Goal: Register for event/course

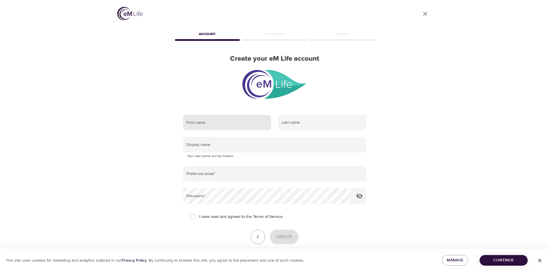
click at [229, 126] on input "text" at bounding box center [227, 123] width 88 height 16
type input "Zakeya"
click at [326, 125] on input "text" at bounding box center [322, 123] width 88 height 16
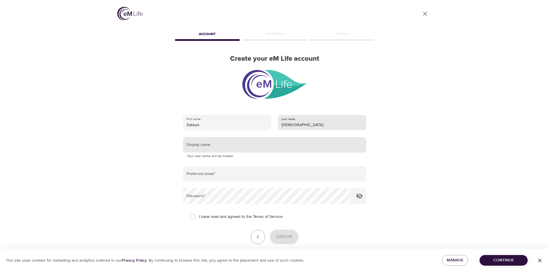
type input "Gay"
click at [328, 142] on input "text" at bounding box center [274, 145] width 183 height 16
type input "z"
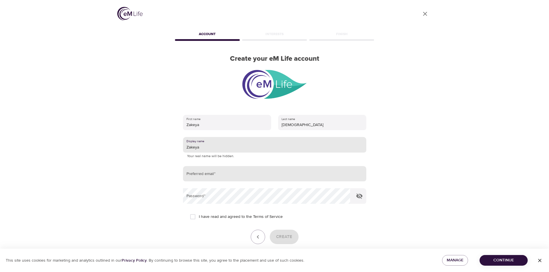
type input "Zakeya"
click at [314, 173] on input "email" at bounding box center [274, 174] width 183 height 16
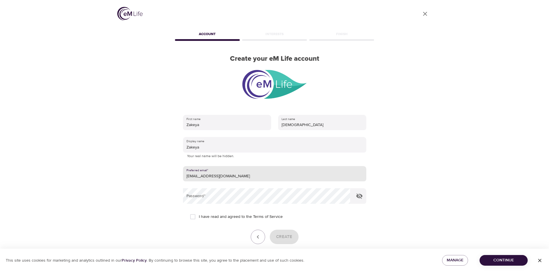
type input "[EMAIL_ADDRESS][DOMAIN_NAME]"
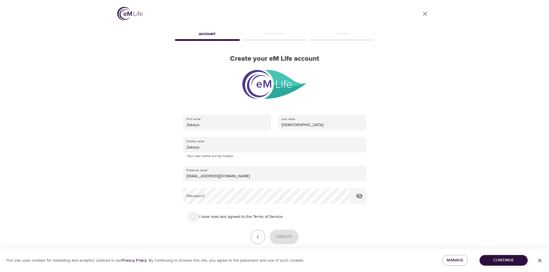
click at [193, 219] on input "I have read and agreed to the Terms of Service" at bounding box center [193, 217] width 12 height 12
checkbox input "true"
click at [360, 198] on icon "button" at bounding box center [359, 196] width 6 height 5
click at [282, 239] on span "Create" at bounding box center [284, 237] width 16 height 7
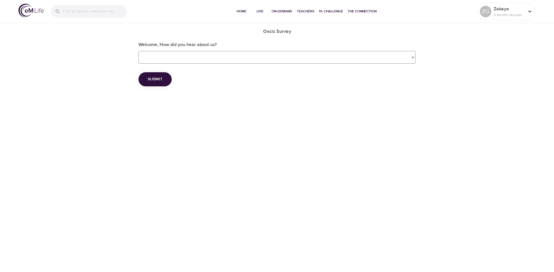
click at [404, 56] on Survey_Reference "Friend Family Member eMindful Charity Company Press or Social Media" at bounding box center [276, 57] width 277 height 13
select Survey_Reference "Company"
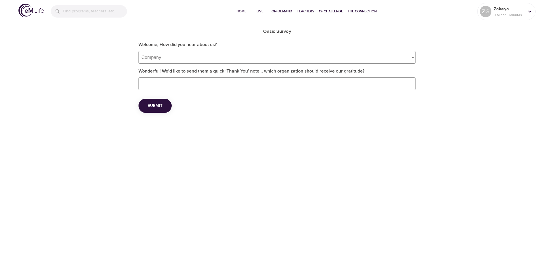
click at [160, 105] on span "Submit" at bounding box center [155, 105] width 15 height 7
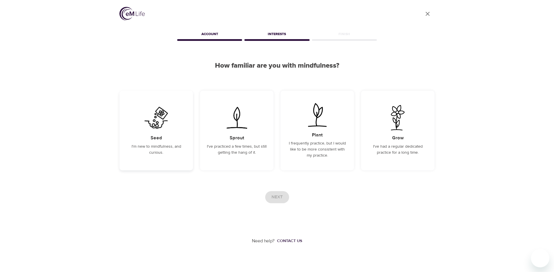
click at [185, 151] on p "I'm new to mindfulness, and curious." at bounding box center [156, 150] width 60 height 12
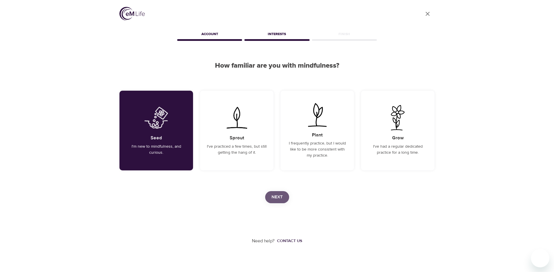
click at [280, 197] on span "Next" at bounding box center [276, 197] width 11 height 7
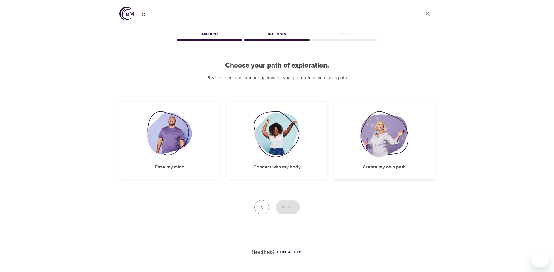
click at [372, 150] on img at bounding box center [384, 134] width 48 height 46
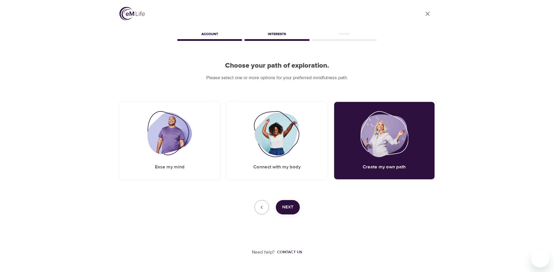
click at [289, 206] on span "Next" at bounding box center [287, 207] width 11 height 7
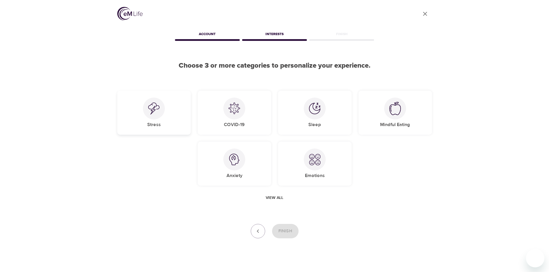
click at [161, 113] on div at bounding box center [154, 109] width 22 height 22
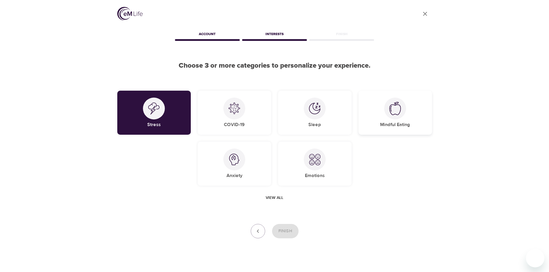
click at [394, 118] on div at bounding box center [395, 109] width 22 height 22
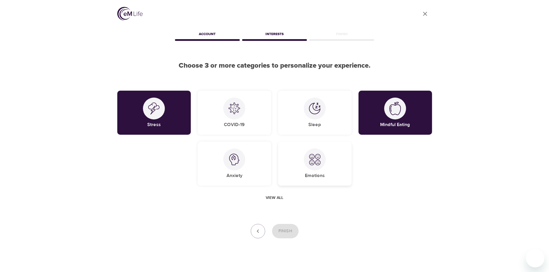
click at [309, 154] on div at bounding box center [315, 160] width 22 height 22
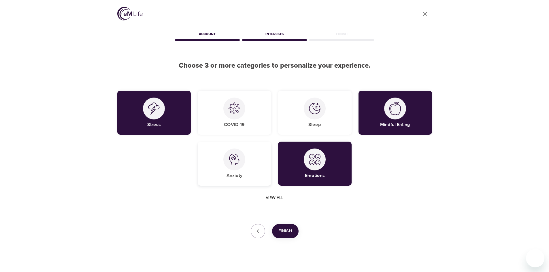
click at [247, 161] on div "Anxiety" at bounding box center [235, 164] width 74 height 44
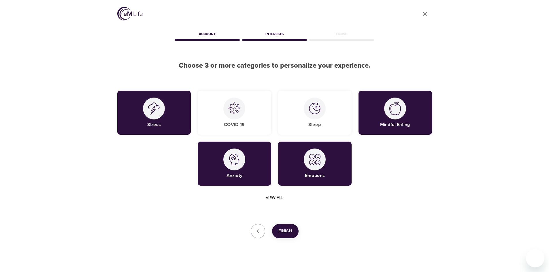
click at [287, 229] on span "Finish" at bounding box center [286, 231] width 14 height 7
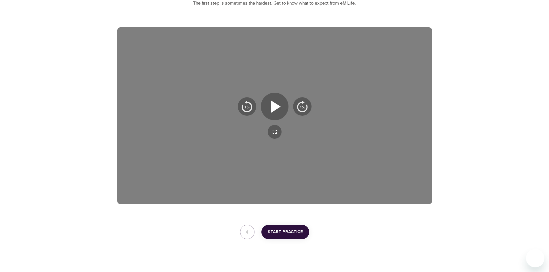
scroll to position [83, 0]
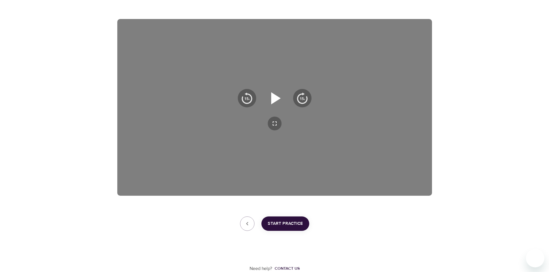
click at [276, 99] on icon "button" at bounding box center [276, 98] width 10 height 12
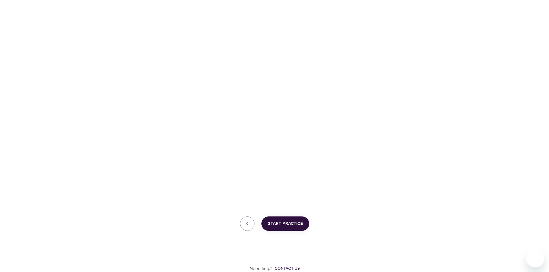
click at [490, 73] on div "User Profile Account Interests Finish Zakeya, welcome to eM Life! The first ste…" at bounding box center [274, 94] width 549 height 355
click at [274, 97] on icon "button" at bounding box center [274, 98] width 21 height 21
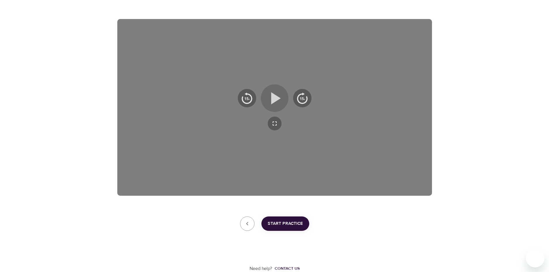
click at [279, 95] on icon "button" at bounding box center [274, 98] width 21 height 21
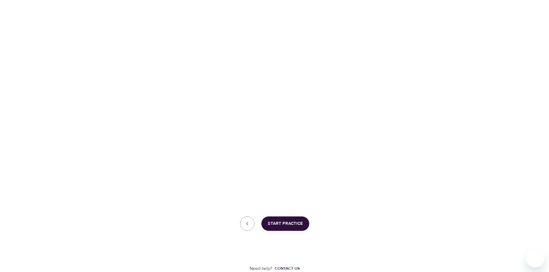
click at [291, 224] on span "Start Practice" at bounding box center [285, 223] width 35 height 7
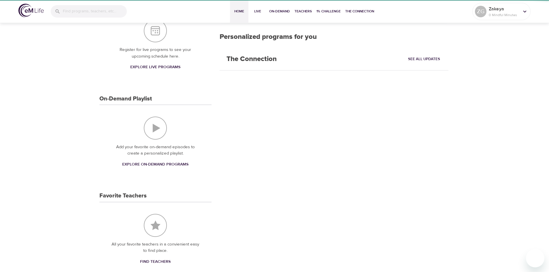
scroll to position [75, 0]
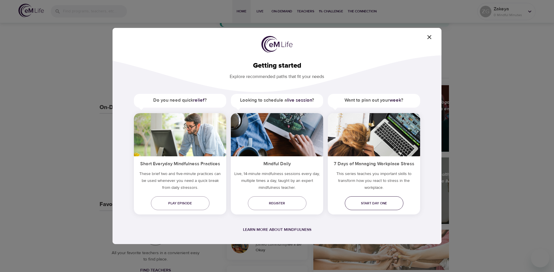
click at [381, 202] on span "Start day one" at bounding box center [373, 204] width 49 height 6
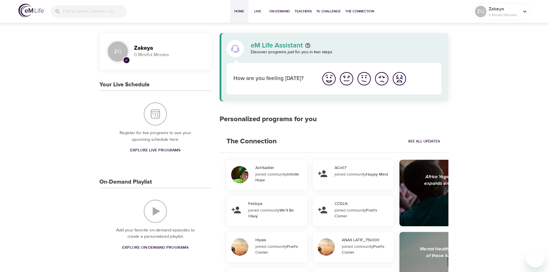
scroll to position [75, 0]
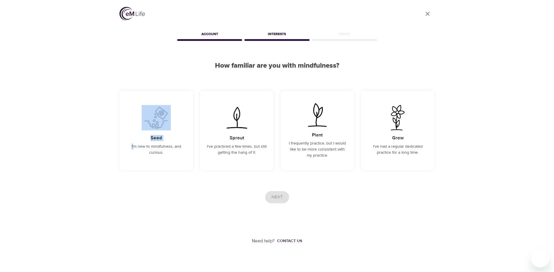
drag, startPoint x: 135, startPoint y: 137, endPoint x: 216, endPoint y: 177, distance: 90.5
click at [137, 136] on div "Seed I'm new to mindfulness, and curious." at bounding box center [156, 131] width 74 height 80
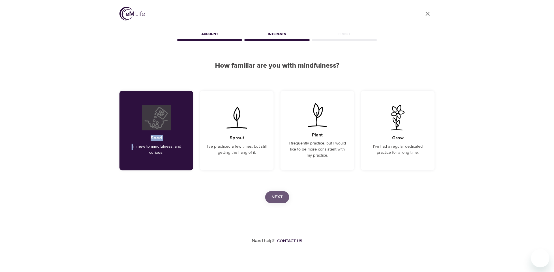
click at [282, 196] on span "Next" at bounding box center [276, 197] width 11 height 7
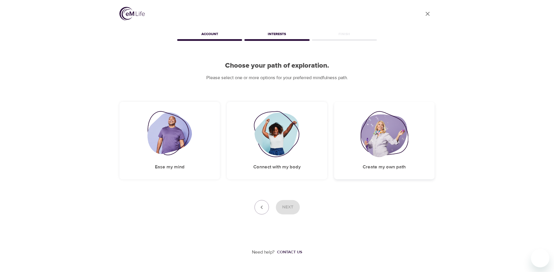
click at [377, 132] on img at bounding box center [384, 134] width 48 height 46
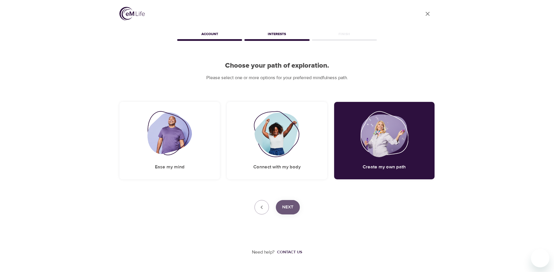
click at [288, 208] on span "Next" at bounding box center [287, 207] width 11 height 7
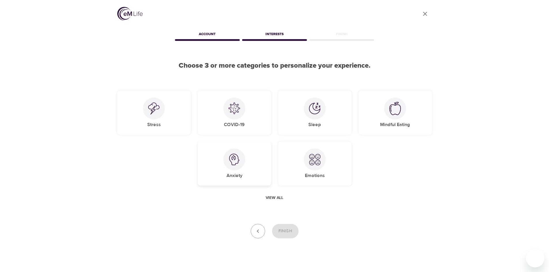
drag, startPoint x: 244, startPoint y: 157, endPoint x: 250, endPoint y: 161, distance: 7.4
click at [245, 158] on div at bounding box center [234, 160] width 22 height 22
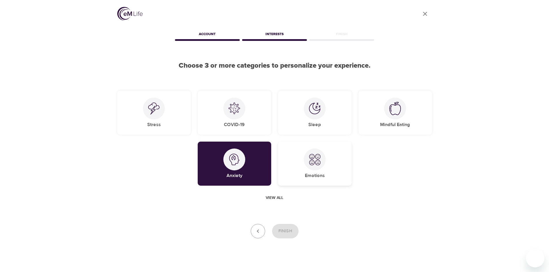
click at [308, 165] on div at bounding box center [315, 160] width 22 height 22
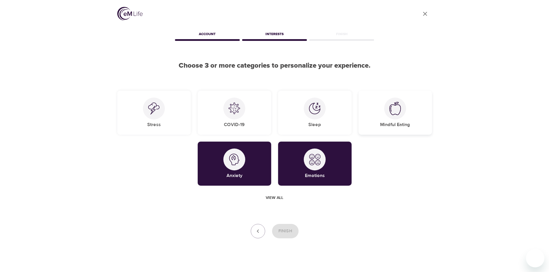
click at [383, 112] on div "Mindful Eating" at bounding box center [396, 113] width 74 height 44
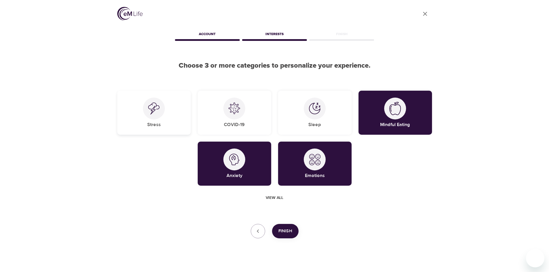
click at [165, 112] on div "Stress" at bounding box center [154, 113] width 74 height 44
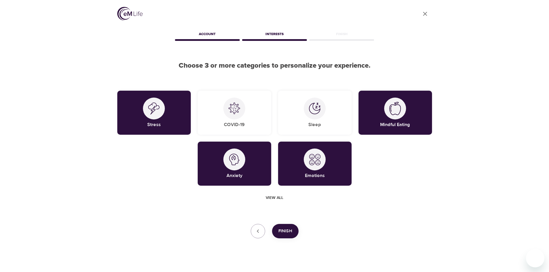
click at [298, 224] on div "User Profile Account Interests Finish Choose 3 or more categories to personaliz…" at bounding box center [274, 140] width 329 height 280
click at [291, 230] on span "Finish" at bounding box center [286, 231] width 14 height 7
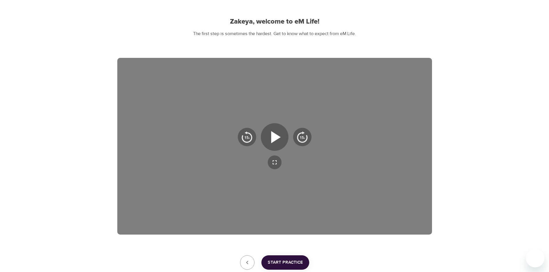
scroll to position [83, 0]
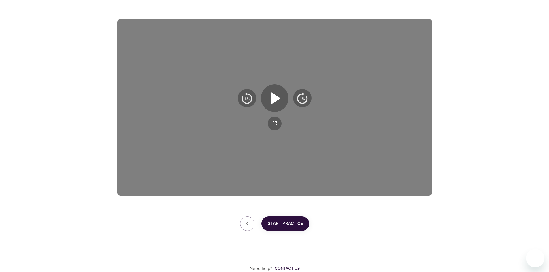
click at [302, 225] on span "Start Practice" at bounding box center [285, 223] width 35 height 7
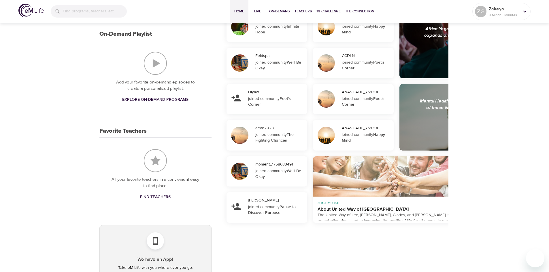
scroll to position [197, 0]
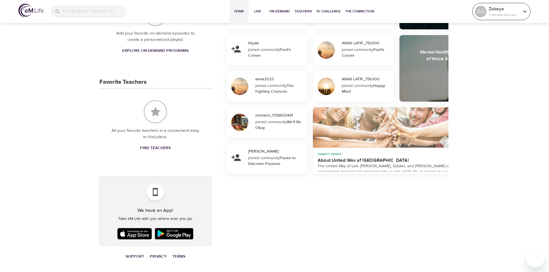
click at [523, 11] on icon at bounding box center [525, 11] width 6 height 6
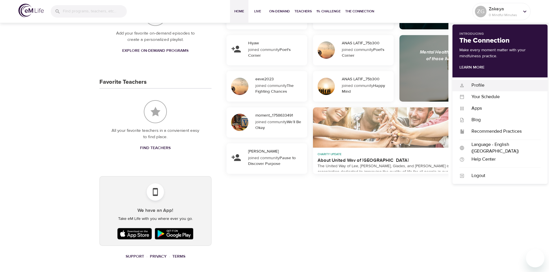
click at [485, 84] on div "Profile" at bounding box center [503, 85] width 76 height 7
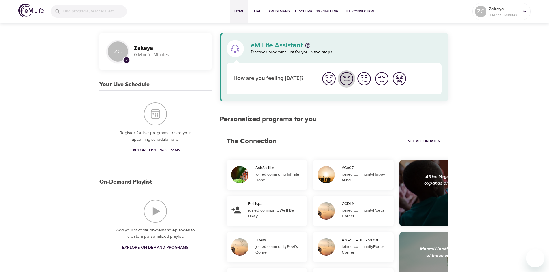
click at [343, 81] on img "I'm feeling good" at bounding box center [347, 79] width 16 height 16
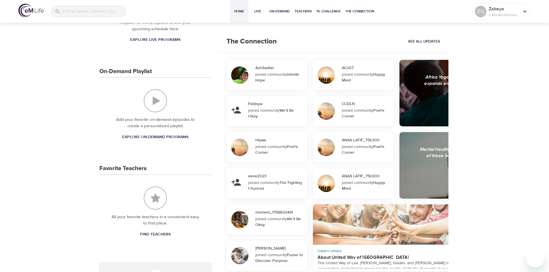
scroll to position [144, 0]
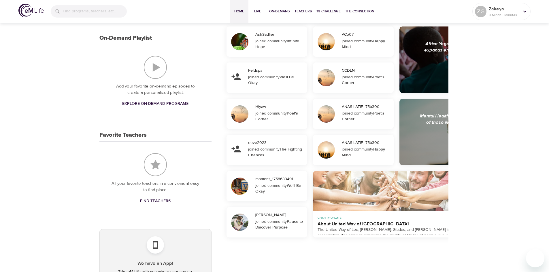
click at [168, 101] on span "Explore On-Demand Programs" at bounding box center [155, 103] width 66 height 7
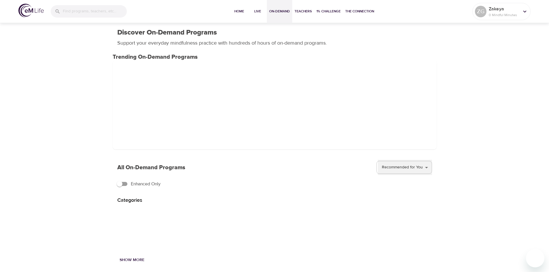
click at [418, 167] on select "Recommended for You Trending Now Recently Added" at bounding box center [405, 168] width 54 height 16
click at [378, 160] on select "Recommended for You Trending Now Recently Added" at bounding box center [405, 168] width 54 height 16
click at [233, 11] on span "Home" at bounding box center [239, 11] width 14 height 6
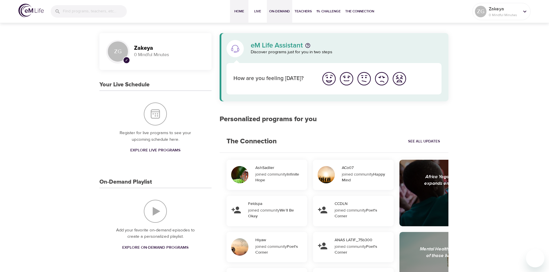
click at [273, 9] on span "On-Demand" at bounding box center [279, 11] width 21 height 6
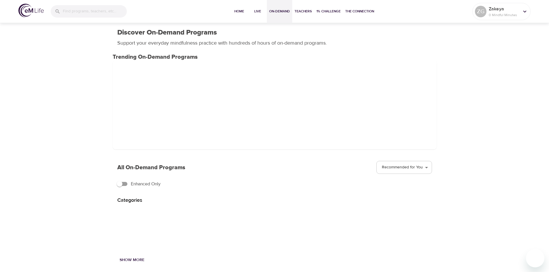
click at [165, 32] on h1 "Discover On-Demand Programs" at bounding box center [167, 33] width 100 height 8
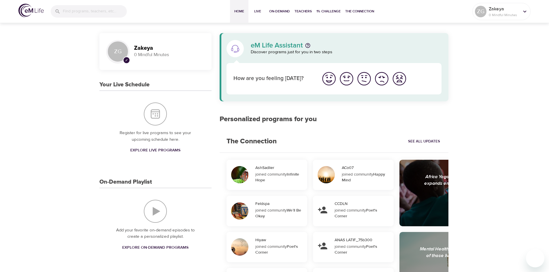
click at [262, 174] on div "joined community Infinite Hope" at bounding box center [279, 178] width 48 height 12
click at [308, 171] on div "AshSadlier joined community Infinite [PERSON_NAME] joined community We’ll Be Ok…" at bounding box center [334, 265] width 229 height 225
click at [426, 167] on div "Africa Yoga Project educates, empowers, elevates and expands employability for …" at bounding box center [483, 193] width 158 height 57
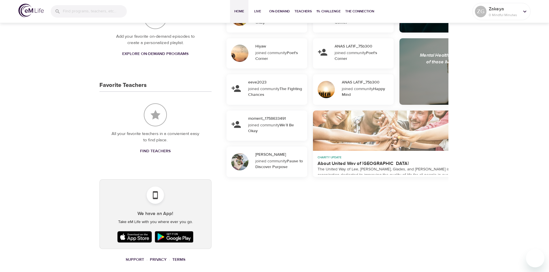
scroll to position [197, 0]
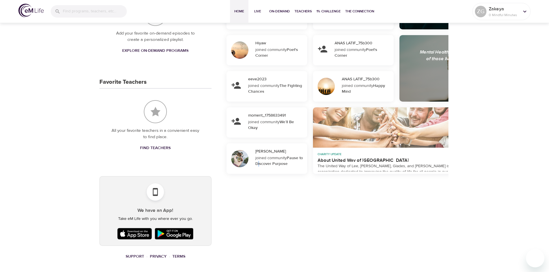
click at [259, 164] on strong "Pause to Discover Purpose" at bounding box center [279, 161] width 48 height 11
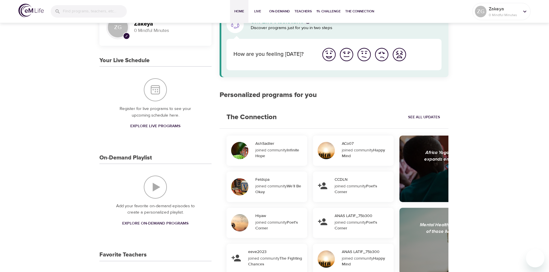
scroll to position [0, 0]
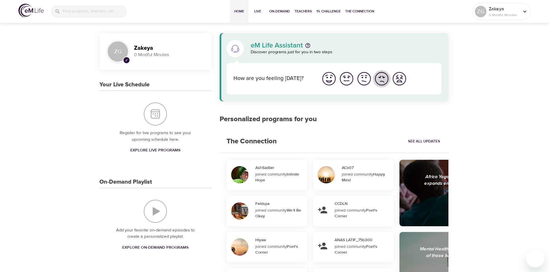
click at [382, 80] on img "I'm feeling bad" at bounding box center [382, 79] width 16 height 16
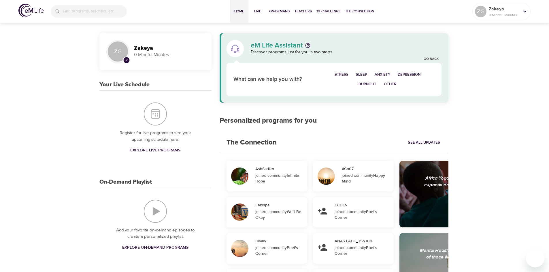
click at [390, 85] on span "Other" at bounding box center [390, 84] width 12 height 7
click at [385, 84] on span "Everything" at bounding box center [396, 84] width 23 height 7
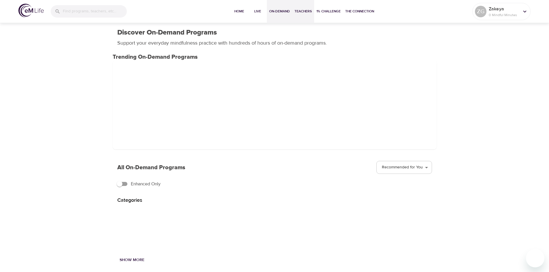
click at [305, 12] on span "Teachers" at bounding box center [303, 11] width 17 height 6
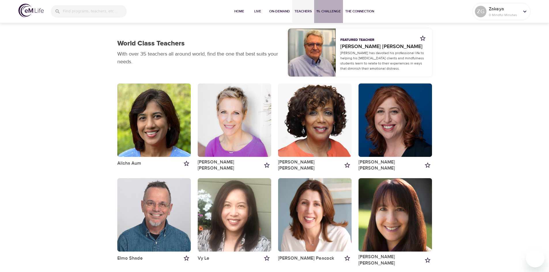
click at [327, 9] on span "1% Challenge" at bounding box center [329, 11] width 24 height 6
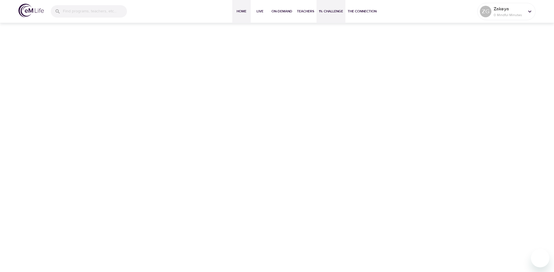
click at [242, 8] on button "Home" at bounding box center [241, 11] width 18 height 23
